Goal: Complete application form: Complete application form

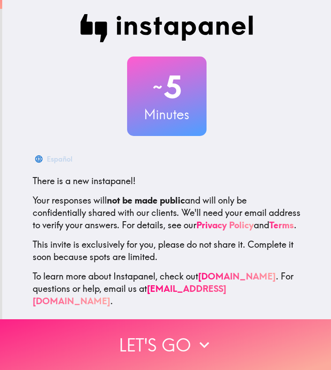
click at [197, 335] on icon "button" at bounding box center [204, 344] width 19 height 19
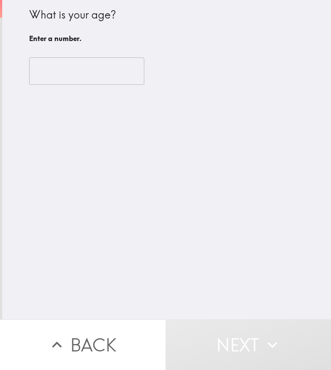
click at [83, 73] on input "number" at bounding box center [86, 70] width 115 height 27
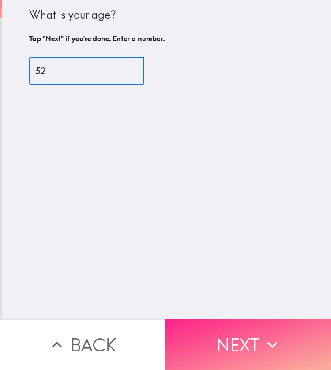
type input "52"
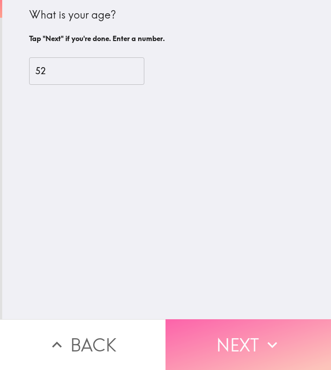
click at [204, 327] on button "Next" at bounding box center [247, 344] width 165 height 51
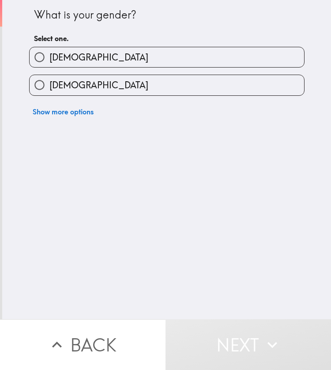
click at [57, 51] on span "[DEMOGRAPHIC_DATA]" at bounding box center [98, 57] width 99 height 12
click at [49, 51] on input "[DEMOGRAPHIC_DATA]" at bounding box center [40, 57] width 20 height 20
radio input "true"
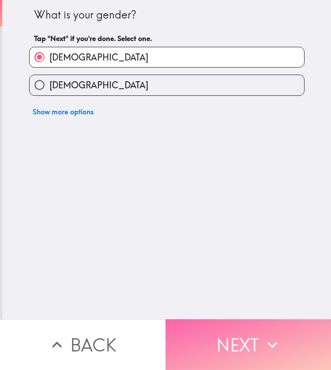
click at [201, 325] on button "Next" at bounding box center [247, 344] width 165 height 51
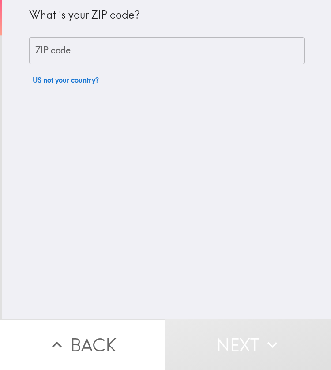
click at [67, 57] on input "ZIP code" at bounding box center [166, 50] width 275 height 27
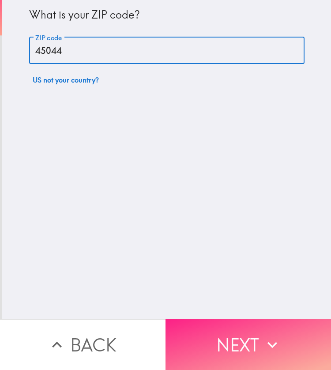
type input "45044"
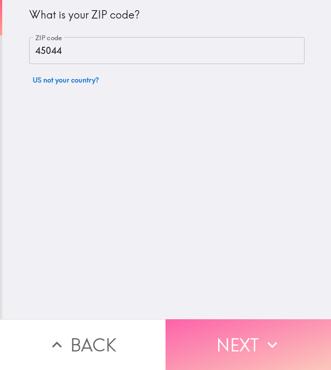
click at [210, 335] on button "Next" at bounding box center [247, 344] width 165 height 51
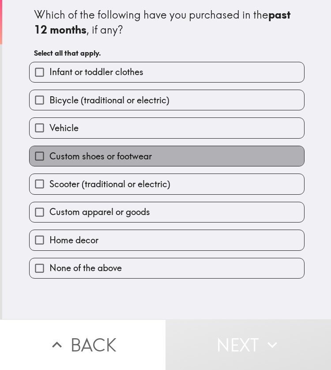
click at [100, 160] on span "Custom shoes or footwear" at bounding box center [100, 156] width 102 height 12
click at [49, 160] on input "Custom shoes or footwear" at bounding box center [40, 156] width 20 height 20
checkbox input "true"
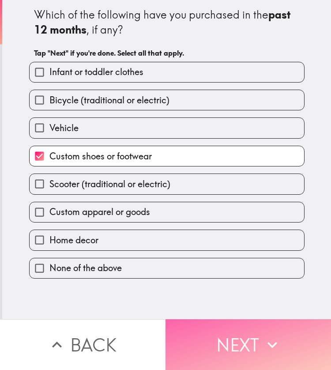
click at [197, 329] on button "Next" at bounding box center [247, 344] width 165 height 51
